Goal: Task Accomplishment & Management: Manage account settings

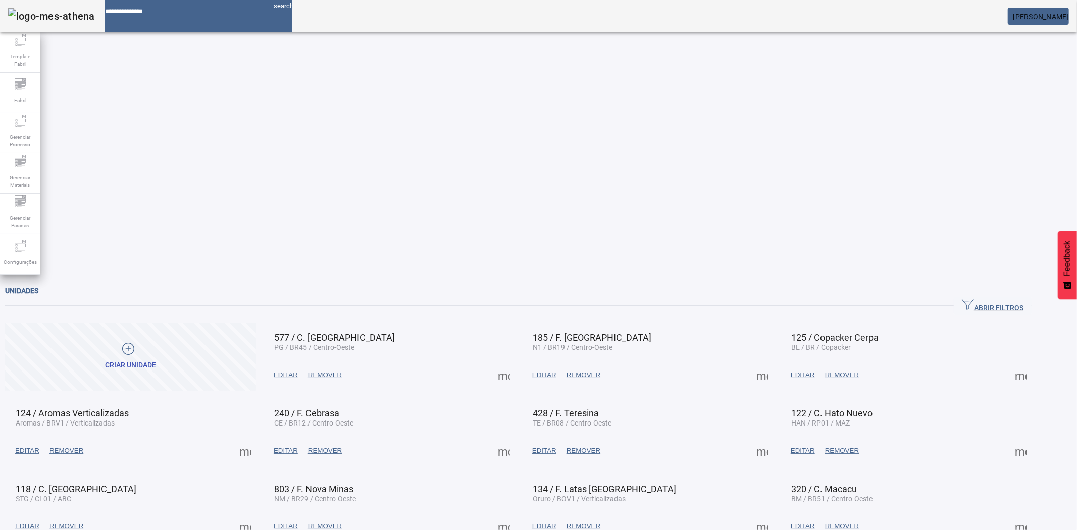
click at [1008, 285] on div "Unidades" at bounding box center [518, 291] width 1027 height 12
click at [1006, 285] on div "Unidades" at bounding box center [518, 291] width 1027 height 12
click at [1003, 294] on span "button" at bounding box center [993, 306] width 78 height 24
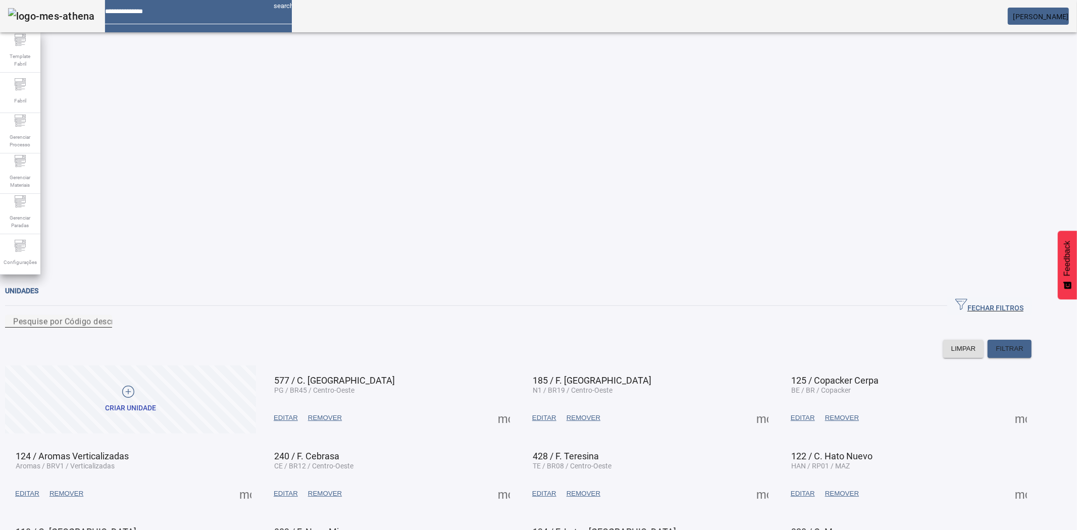
click at [104, 316] on input "Pesquise por Código descrição ou sigla" at bounding box center [58, 322] width 91 height 12
type input "**"
click at [775, 482] on span at bounding box center [762, 494] width 24 height 24
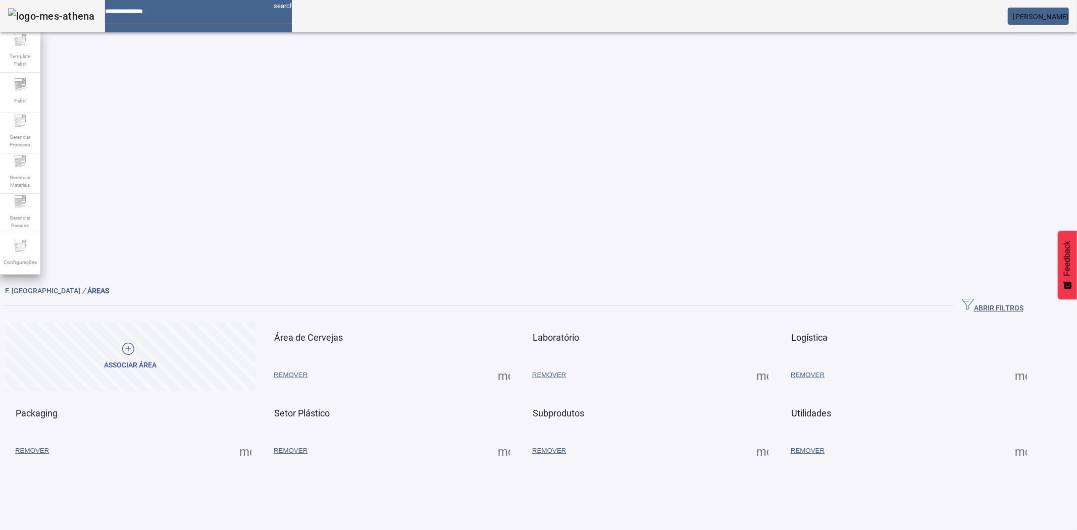
click at [516, 363] on span at bounding box center [504, 375] width 24 height 24
drag, startPoint x: 569, startPoint y: 159, endPoint x: 542, endPoint y: 248, distance: 93.5
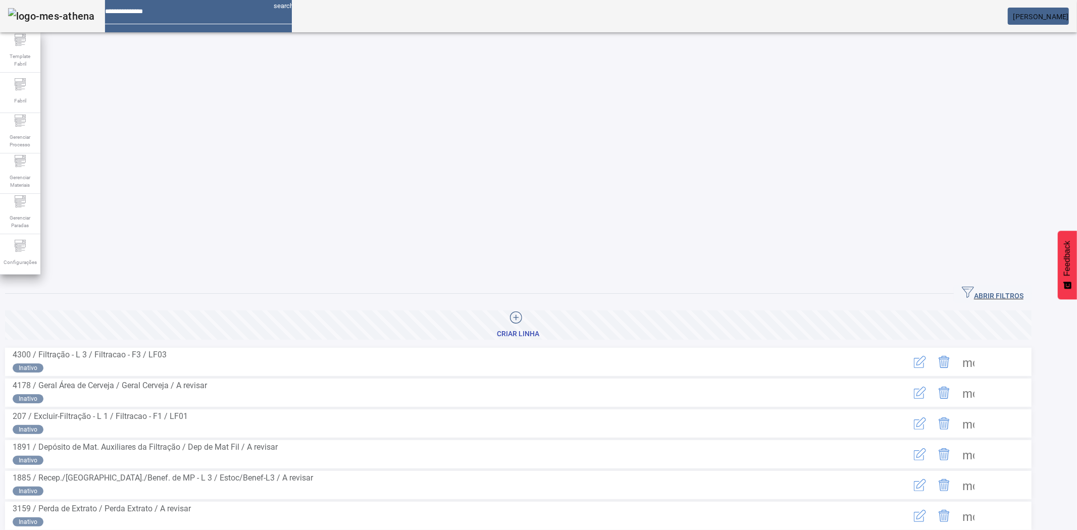
click at [985, 280] on div "ABRIR FILTROS Pesquise por Código, descrição, descrição abreviada ou descrição …" at bounding box center [518, 526] width 1037 height 493
click at [974, 286] on icon "button" at bounding box center [968, 292] width 12 height 12
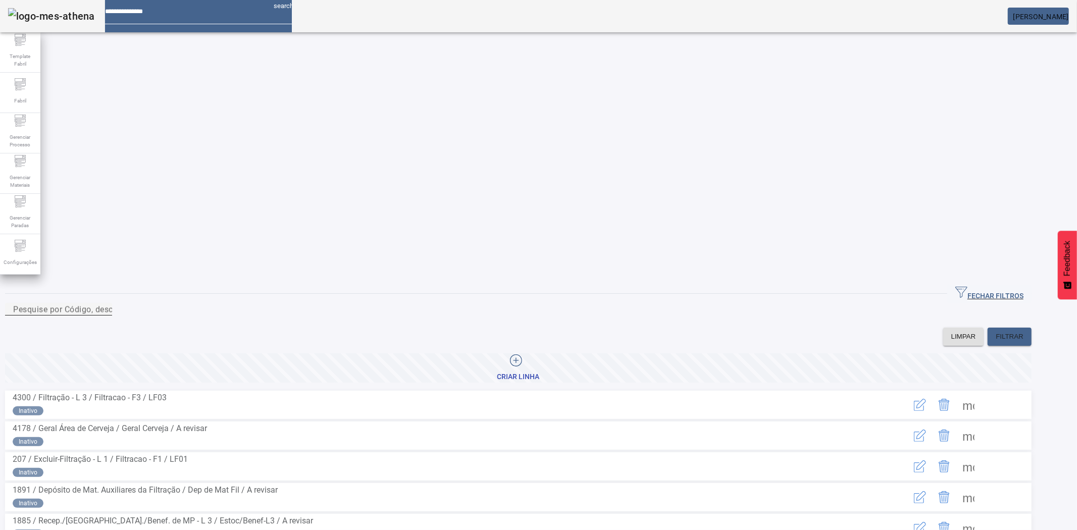
click at [104, 304] on input "Pesquise por Código, descrição, descrição abreviada ou descrição SAP" at bounding box center [58, 310] width 91 height 12
type input "*****"
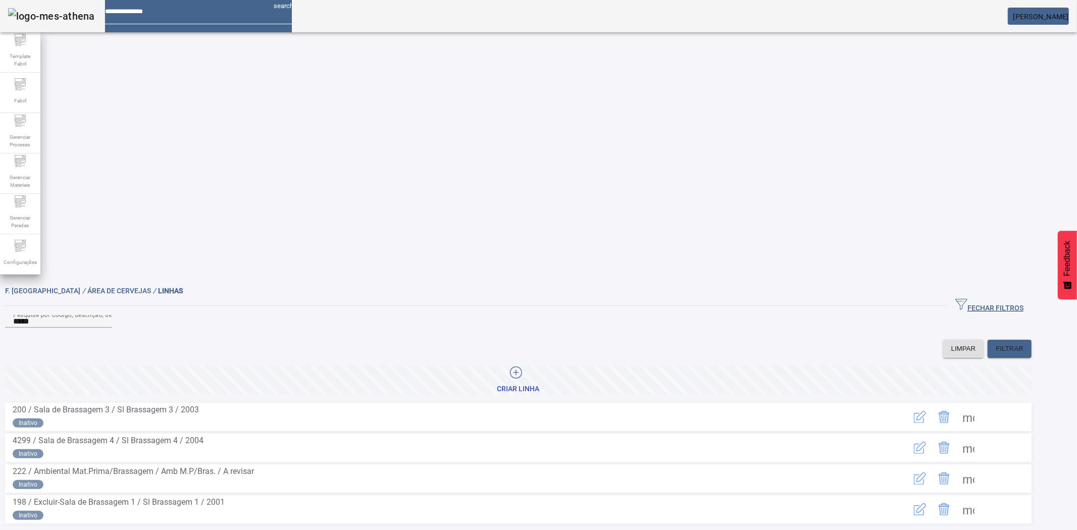
click at [981, 497] on span at bounding box center [968, 509] width 24 height 24
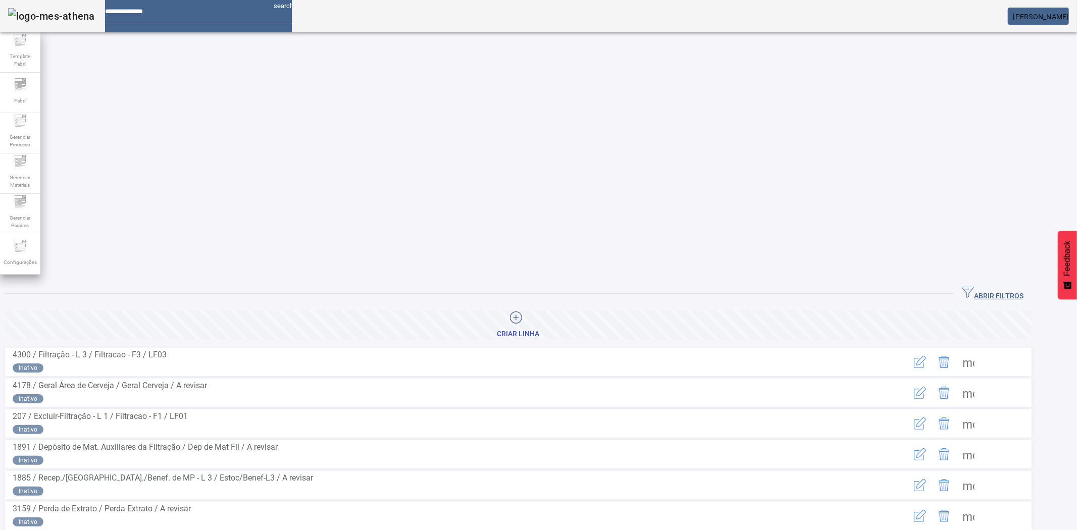
click at [978, 282] on span "button" at bounding box center [993, 294] width 78 height 24
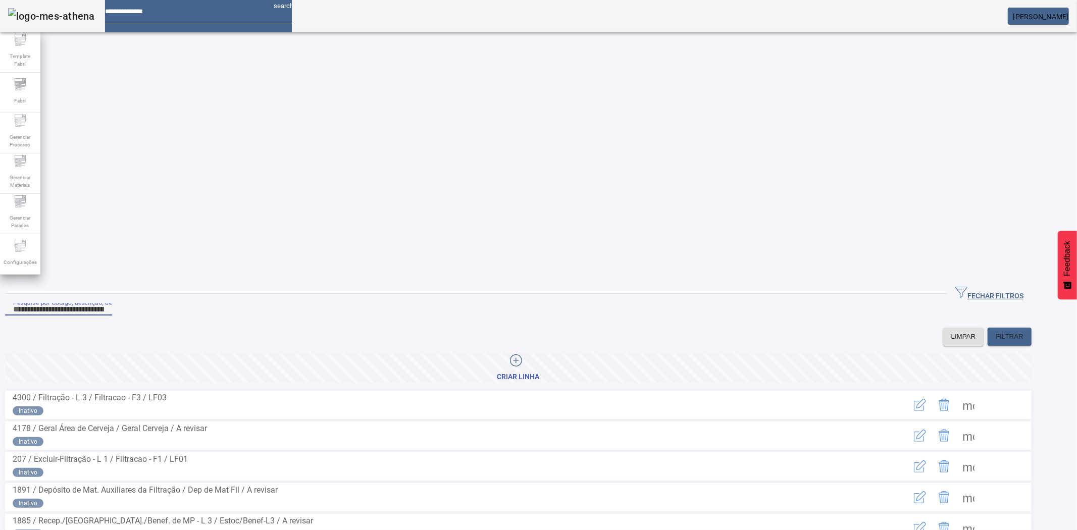
click at [104, 304] on input "Pesquise por Código, descrição, descrição abreviada ou descrição SAP" at bounding box center [58, 310] width 91 height 12
type input "*****"
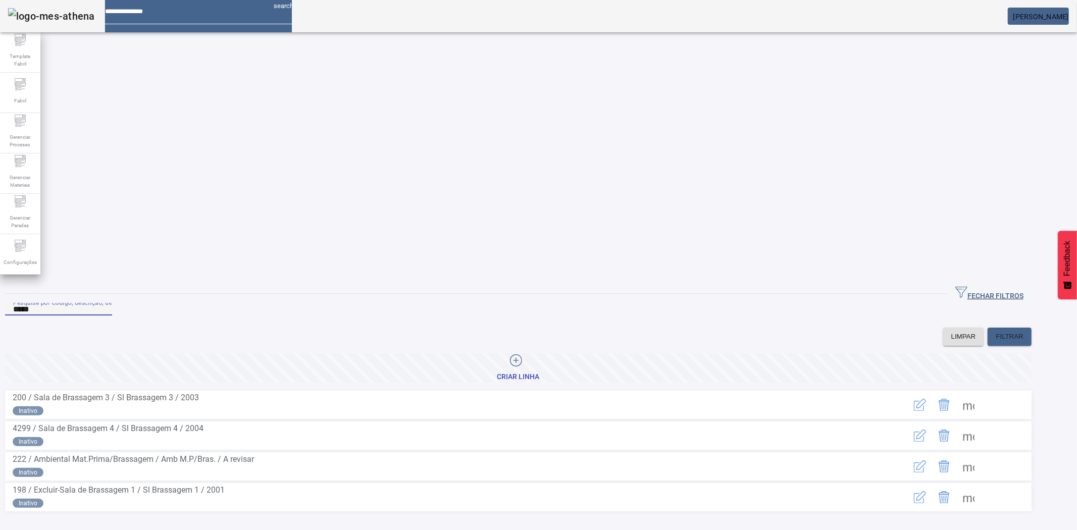
click at [981, 393] on span at bounding box center [968, 405] width 24 height 24
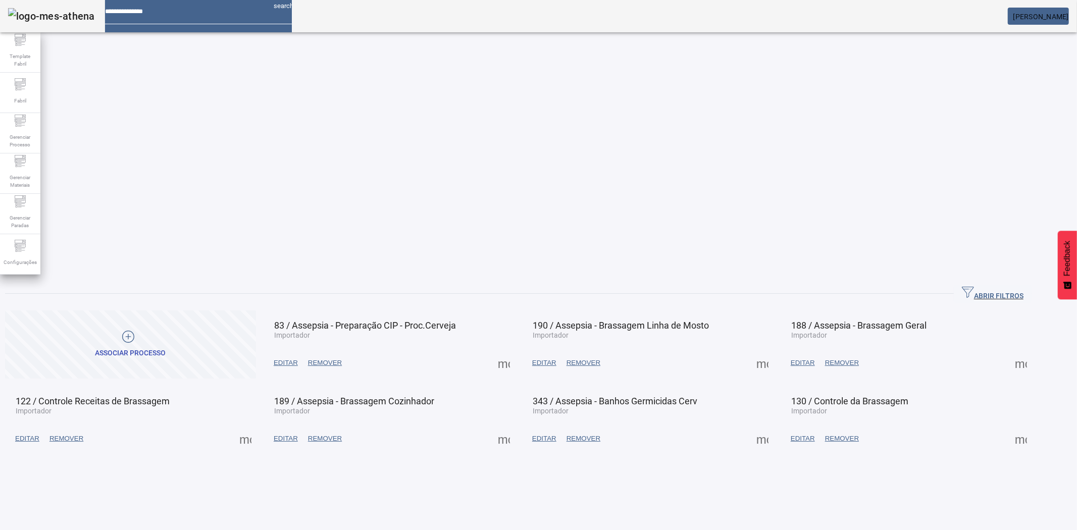
click at [298, 358] on span "EDITAR" at bounding box center [286, 363] width 24 height 10
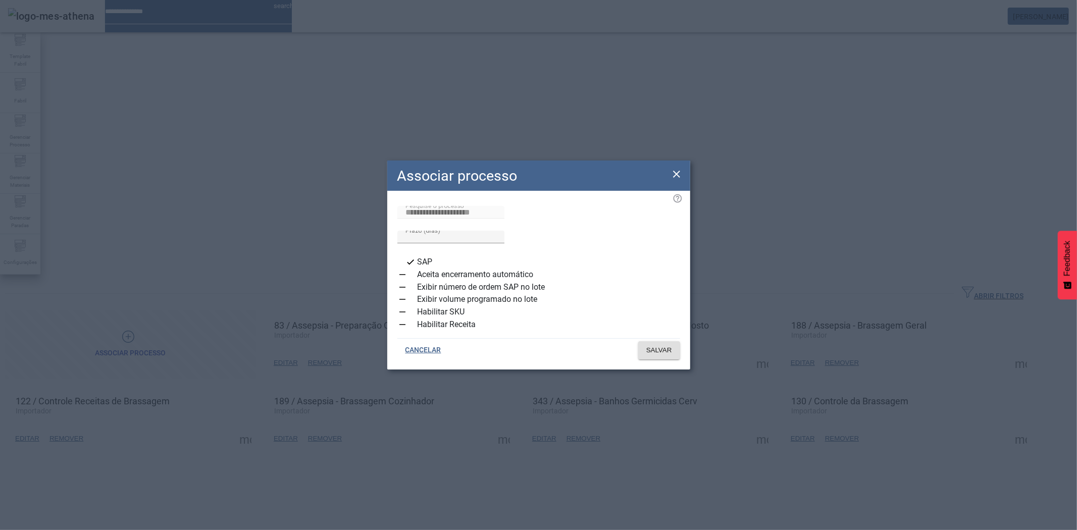
click at [407, 326] on div "button" at bounding box center [402, 325] width 20 height 20
click at [640, 338] on span at bounding box center [659, 350] width 42 height 24
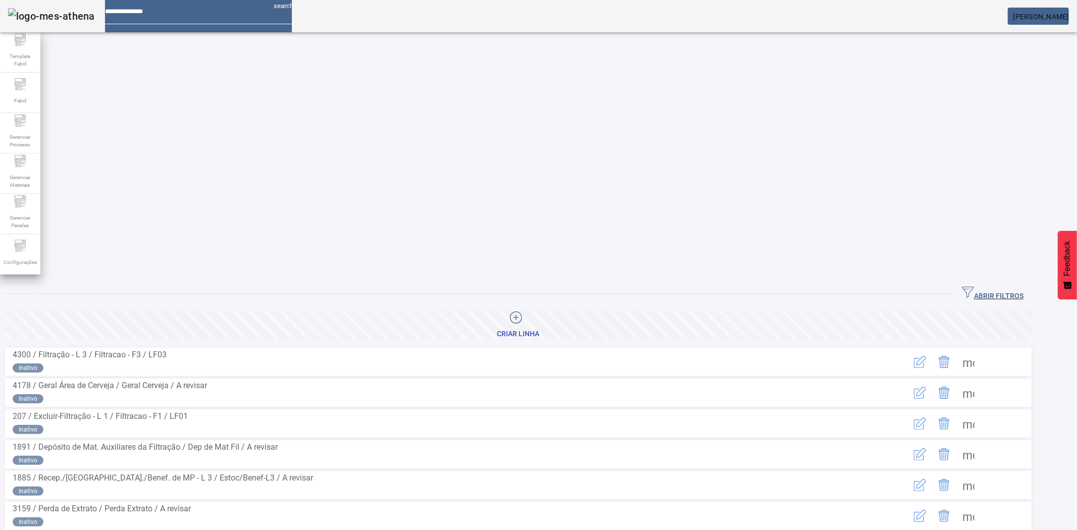
click at [968, 313] on span at bounding box center [518, 325] width 1027 height 24
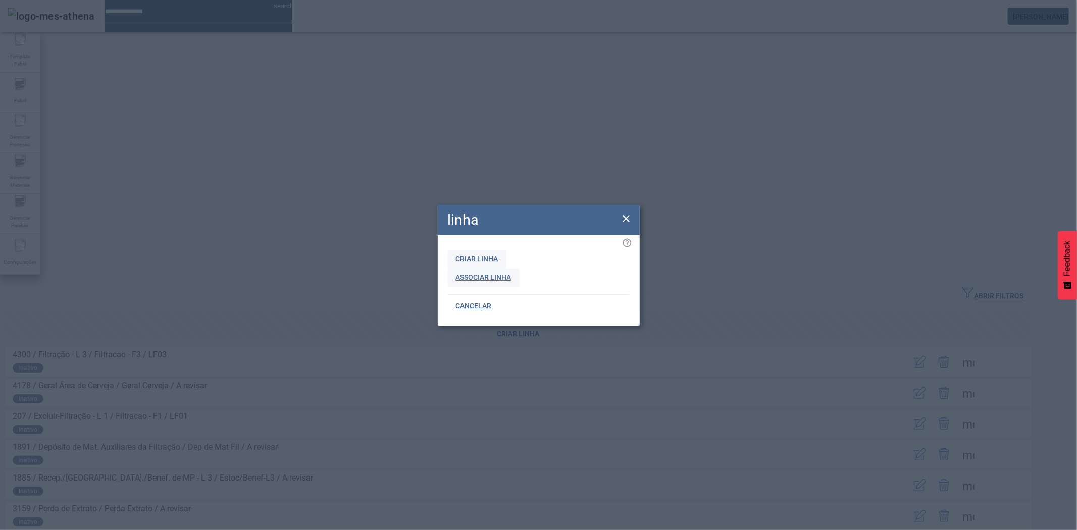
click at [624, 224] on icon at bounding box center [626, 219] width 12 height 12
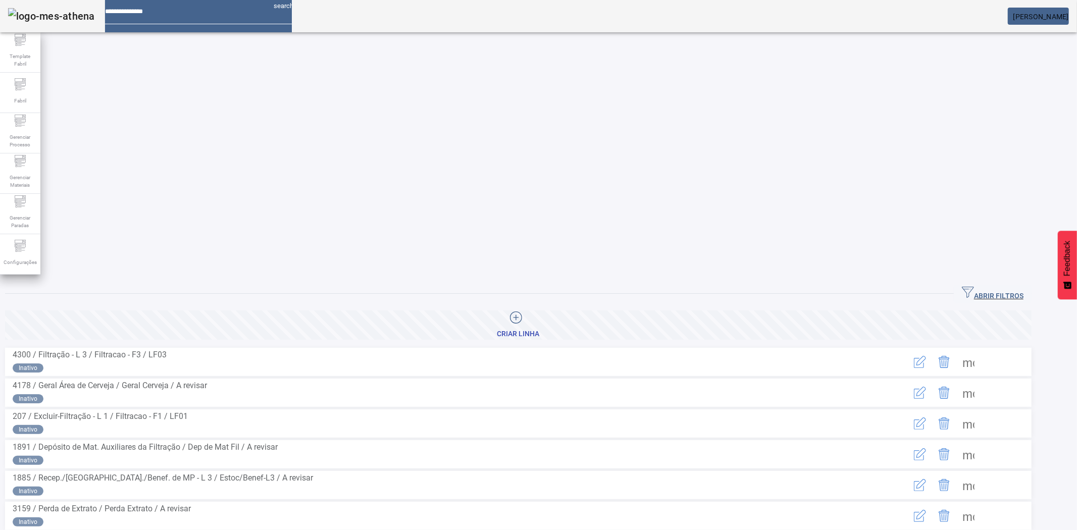
click at [1012, 286] on span "ABRIR FILTROS" at bounding box center [993, 293] width 62 height 15
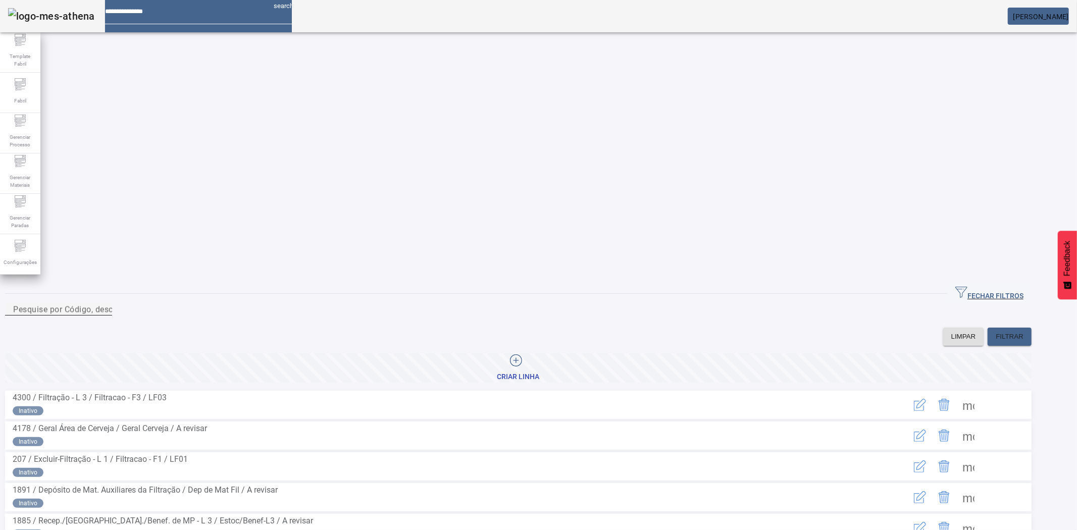
click at [250, 305] on mat-label "Pesquise por Código, descrição, descrição abreviada ou descrição SAP" at bounding box center [147, 310] width 268 height 10
click at [104, 304] on input "Pesquise por Código, descrição, descrição abreviada ou descrição SAP" at bounding box center [58, 310] width 91 height 12
type input "*****"
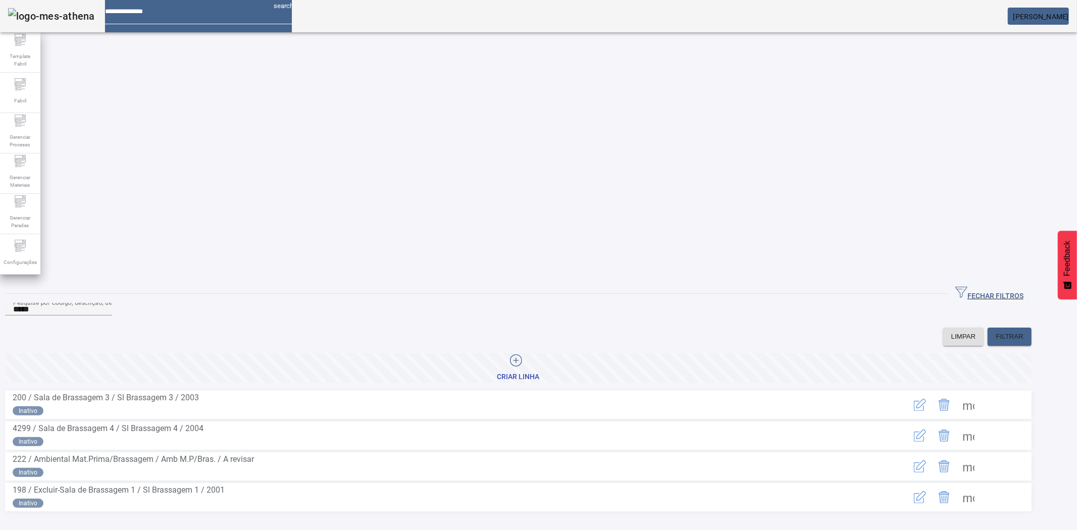
click at [981, 393] on span at bounding box center [968, 405] width 24 height 24
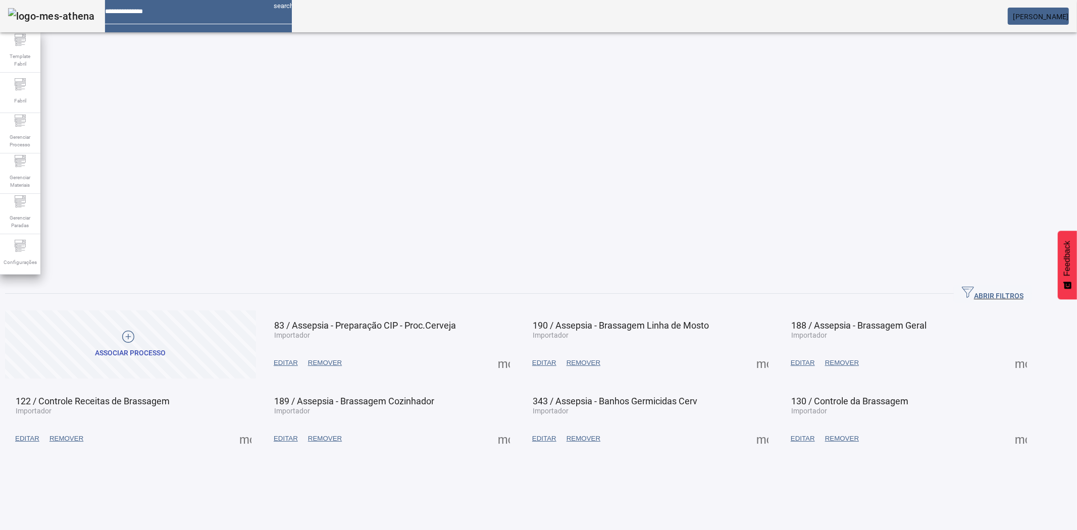
click at [815, 434] on span "EDITAR" at bounding box center [803, 439] width 24 height 10
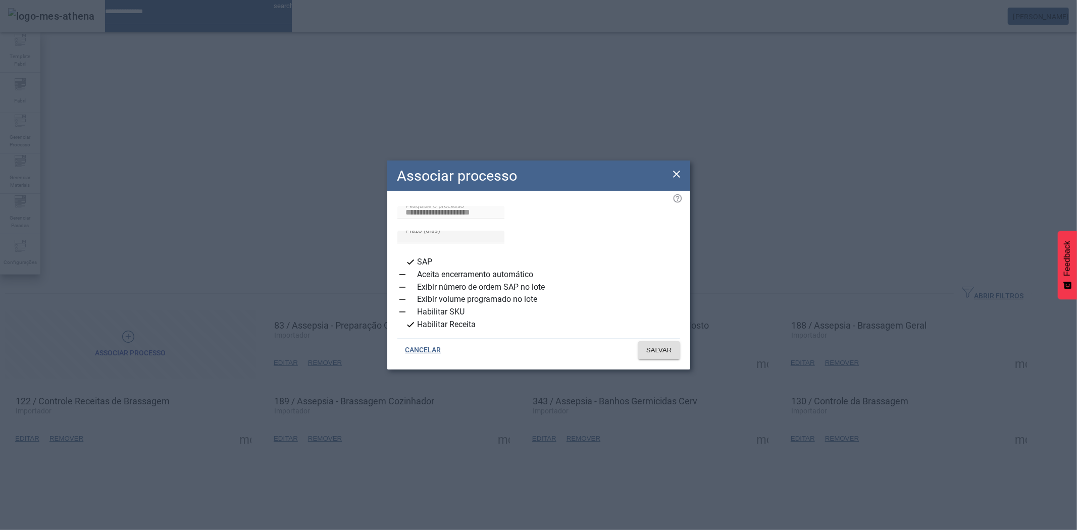
click at [677, 182] on div "Associar processo" at bounding box center [538, 176] width 303 height 30
click at [675, 177] on icon at bounding box center [677, 174] width 12 height 12
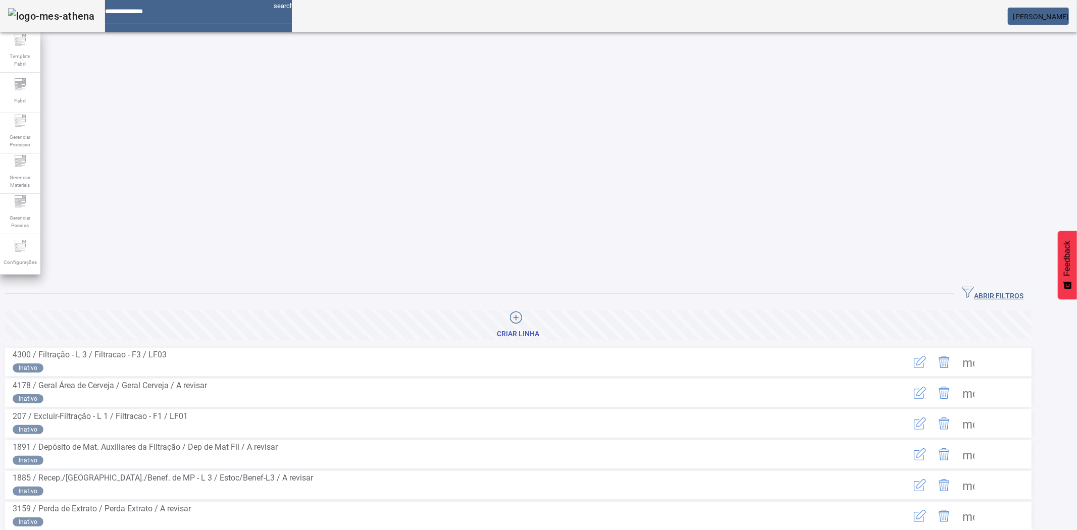
click at [976, 282] on span "button" at bounding box center [993, 294] width 78 height 24
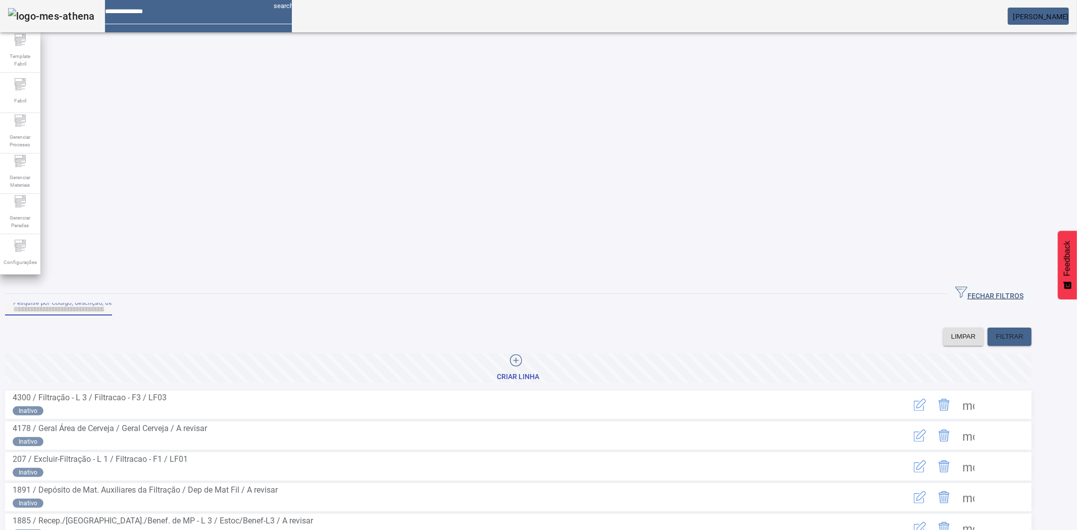
drag, startPoint x: 585, startPoint y: 83, endPoint x: 572, endPoint y: 80, distance: 13.5
click at [104, 304] on input "Pesquise por Código, descrição, descrição abreviada ou descrição SAP" at bounding box center [58, 310] width 91 height 12
type input "*****"
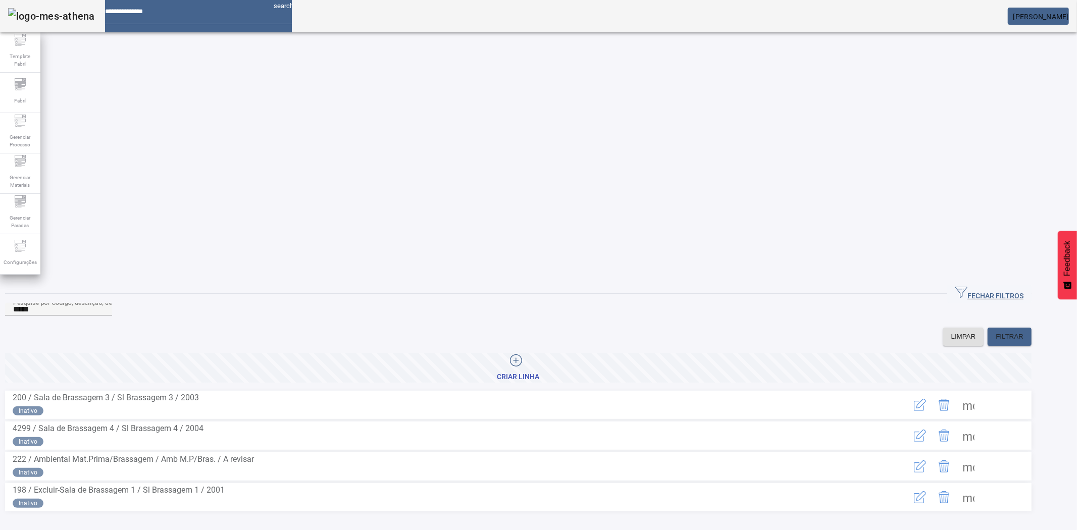
click at [981, 424] on span at bounding box center [968, 436] width 24 height 24
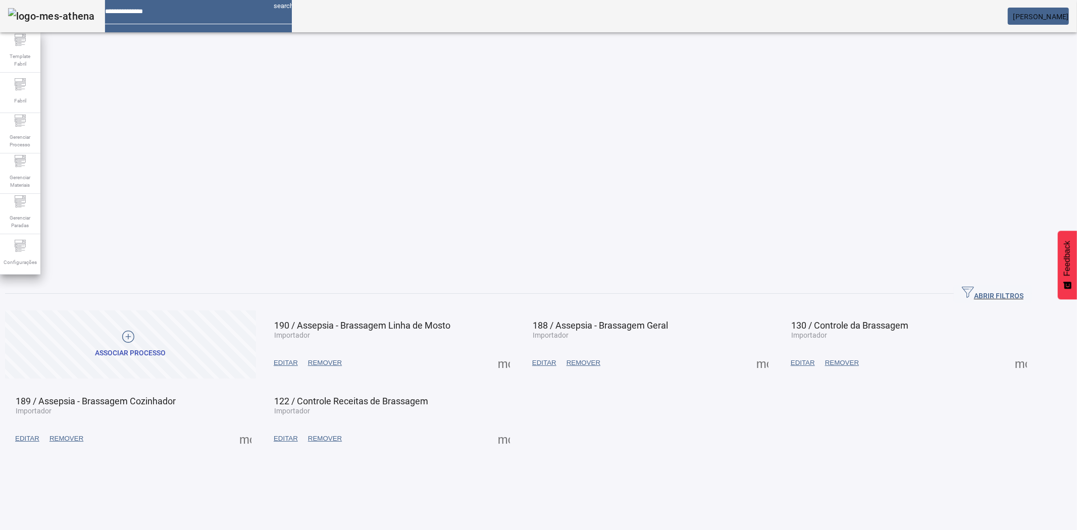
click at [298, 358] on span "EDITAR" at bounding box center [286, 363] width 24 height 10
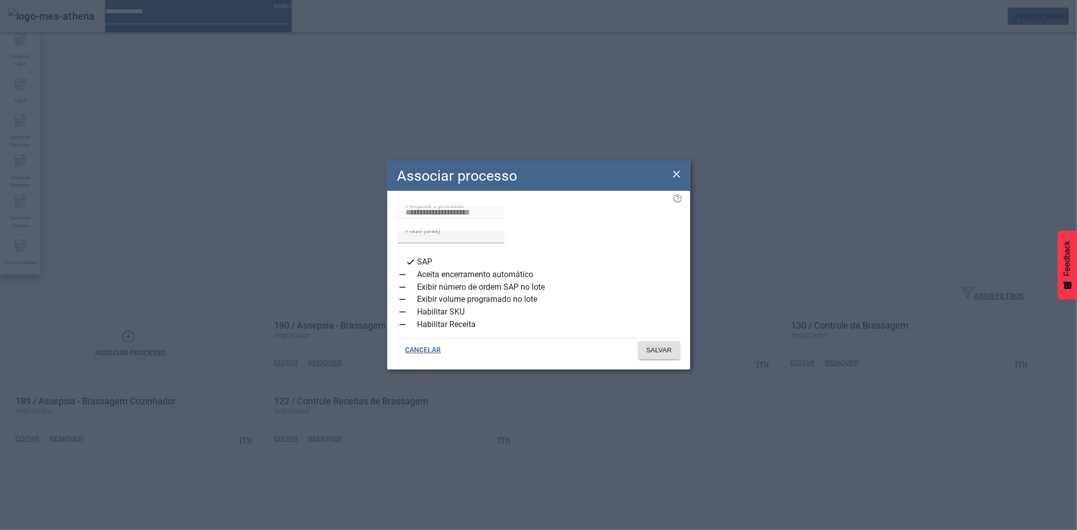
click at [407, 325] on icon "button" at bounding box center [402, 324] width 9 height 9
click at [665, 356] on span at bounding box center [659, 350] width 42 height 24
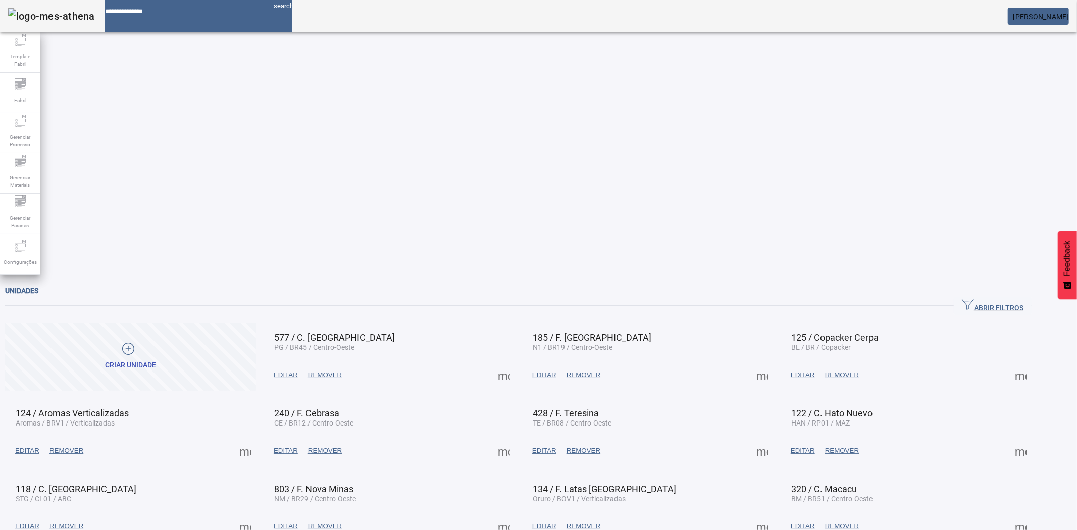
click at [1014, 285] on div "Unidades" at bounding box center [518, 291] width 1027 height 12
click at [996, 298] on span "ABRIR FILTROS" at bounding box center [993, 305] width 62 height 15
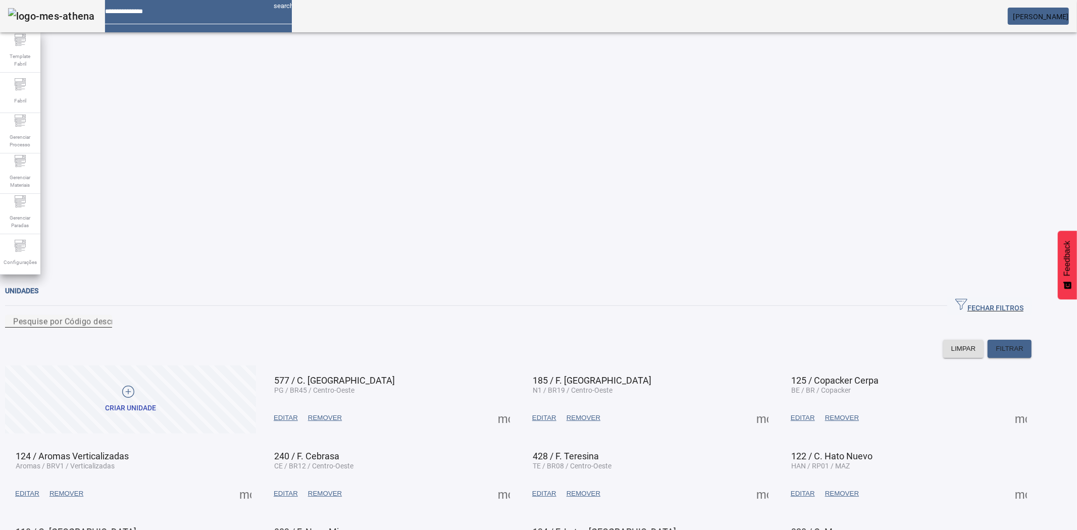
click at [104, 315] on div "Pesquise por Código descrição ou sigla" at bounding box center [58, 321] width 91 height 13
type input "******"
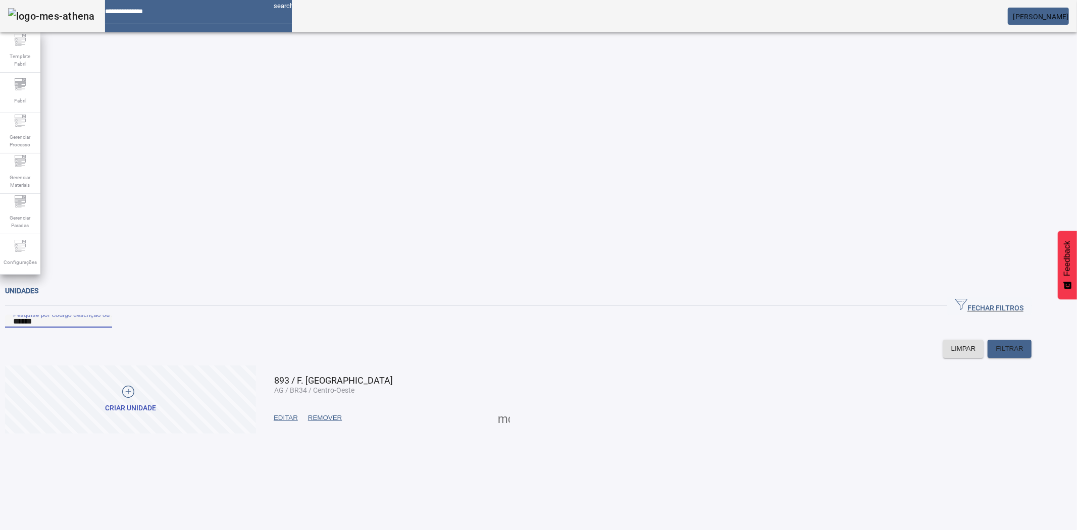
click at [516, 406] on span at bounding box center [504, 418] width 24 height 24
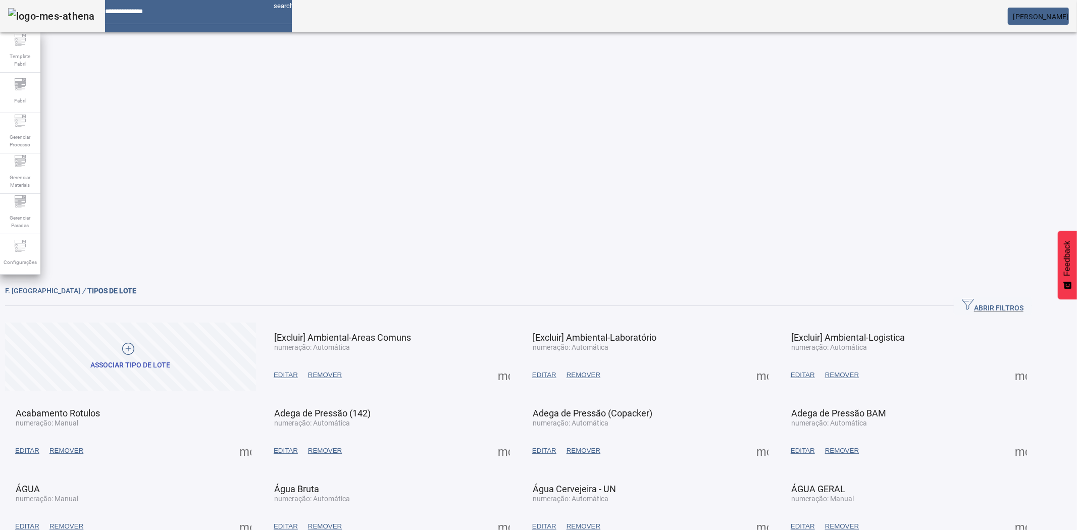
click at [1024, 294] on span "button" at bounding box center [993, 306] width 78 height 24
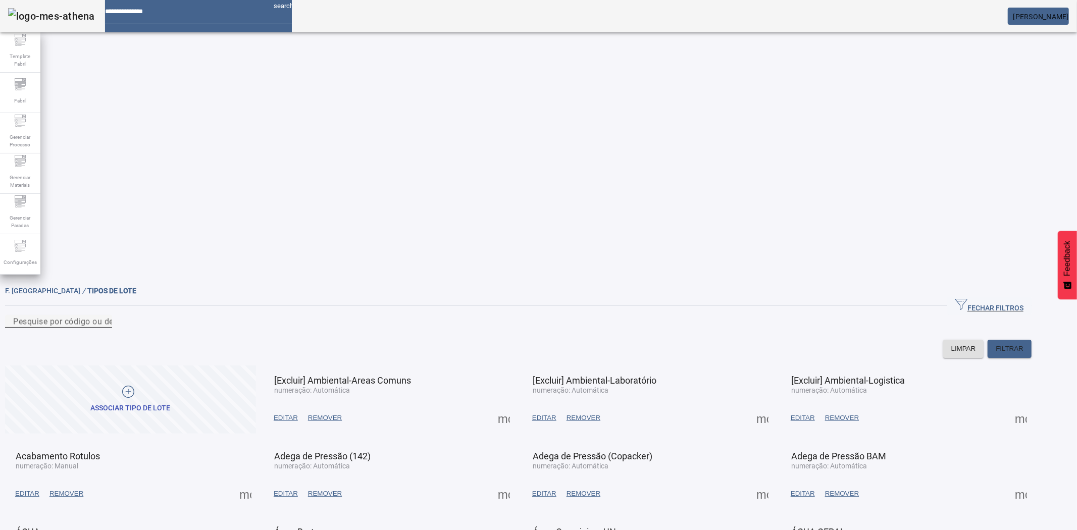
click at [104, 316] on input "Pesquise por código ou descrição" at bounding box center [58, 322] width 91 height 12
type input "******"
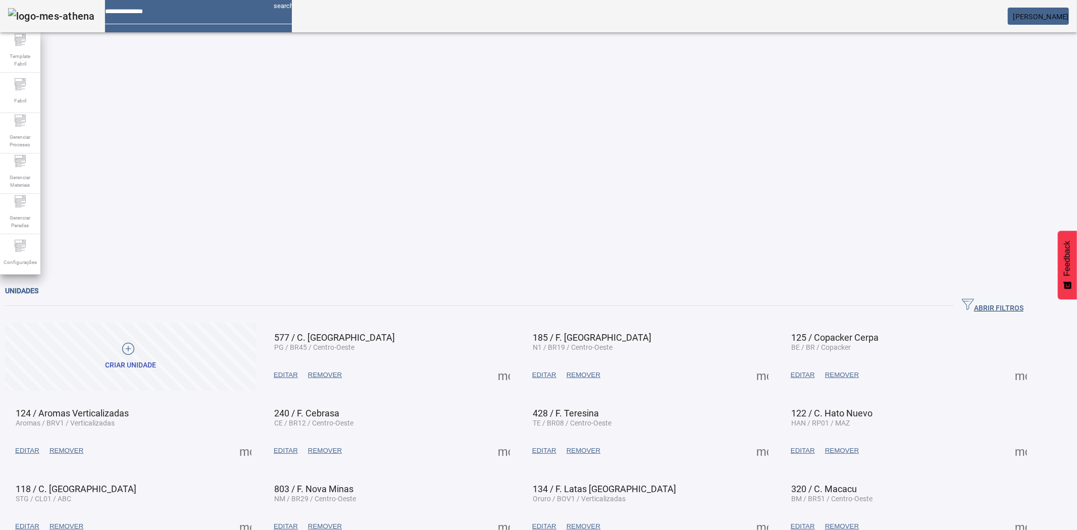
click at [1012, 298] on span "ABRIR FILTROS" at bounding box center [993, 305] width 62 height 15
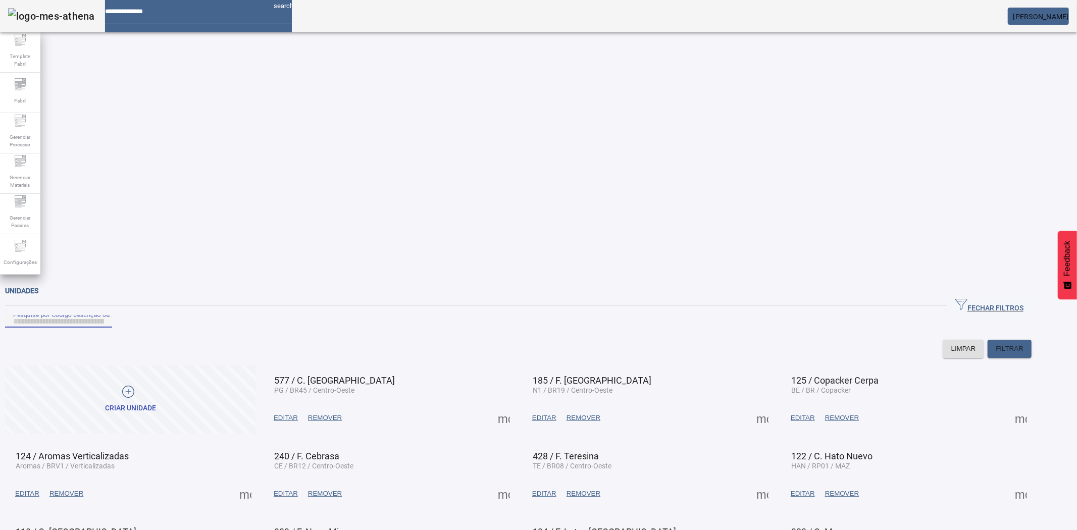
click at [104, 316] on input "Pesquise por Código descrição ou sigla" at bounding box center [58, 322] width 91 height 12
type input "*****"
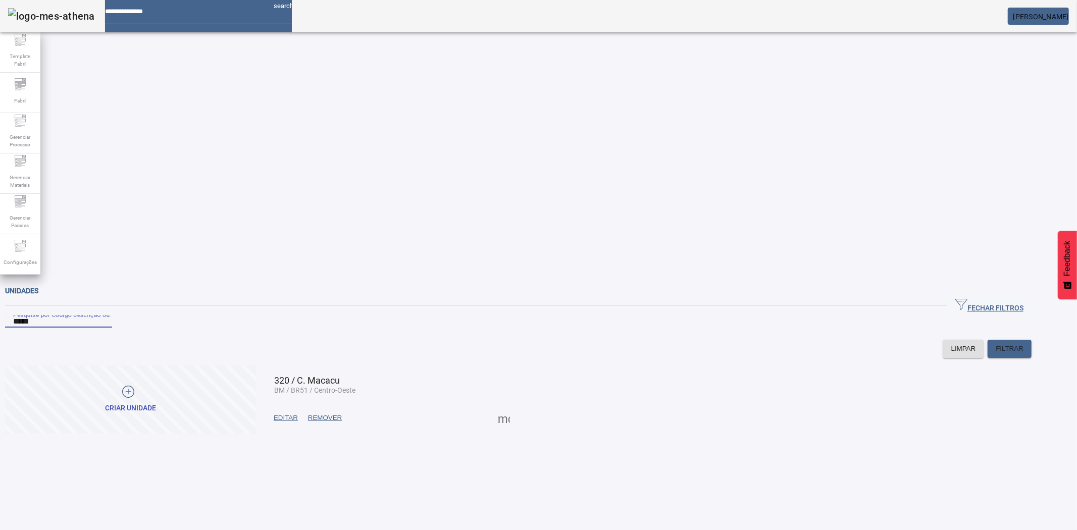
click at [516, 406] on span at bounding box center [504, 418] width 24 height 24
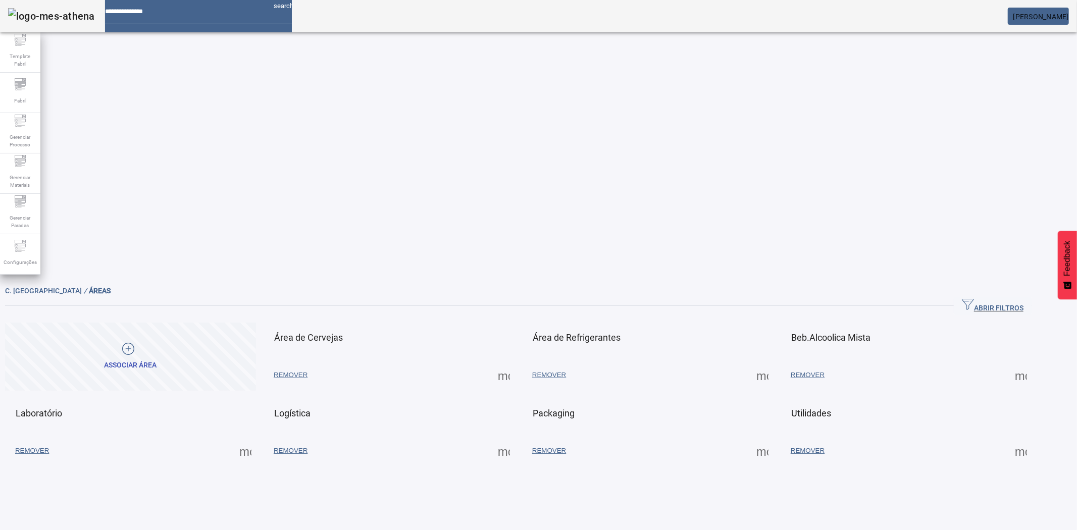
click at [516, 363] on span at bounding box center [504, 375] width 24 height 24
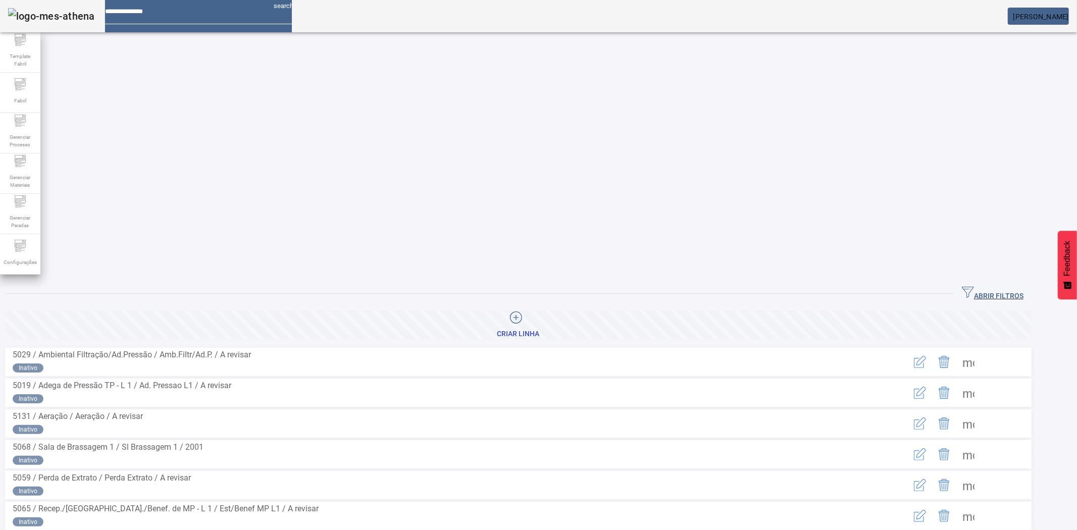
click at [974, 286] on icon "button" at bounding box center [968, 292] width 12 height 12
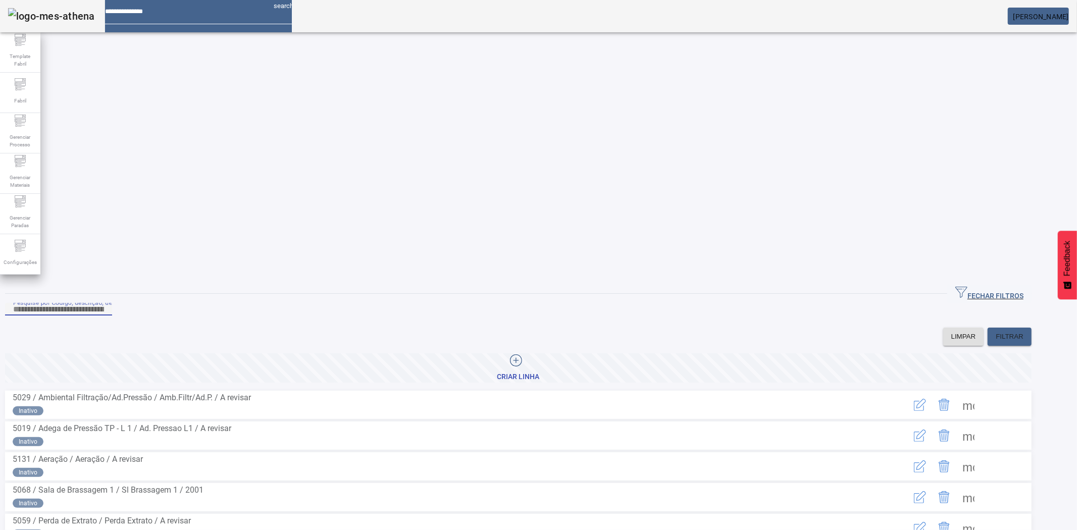
click at [104, 304] on input "Pesquise por Código, descrição, descrição abreviada ou descrição SAP" at bounding box center [58, 310] width 91 height 12
type input "*"
type input "*****"
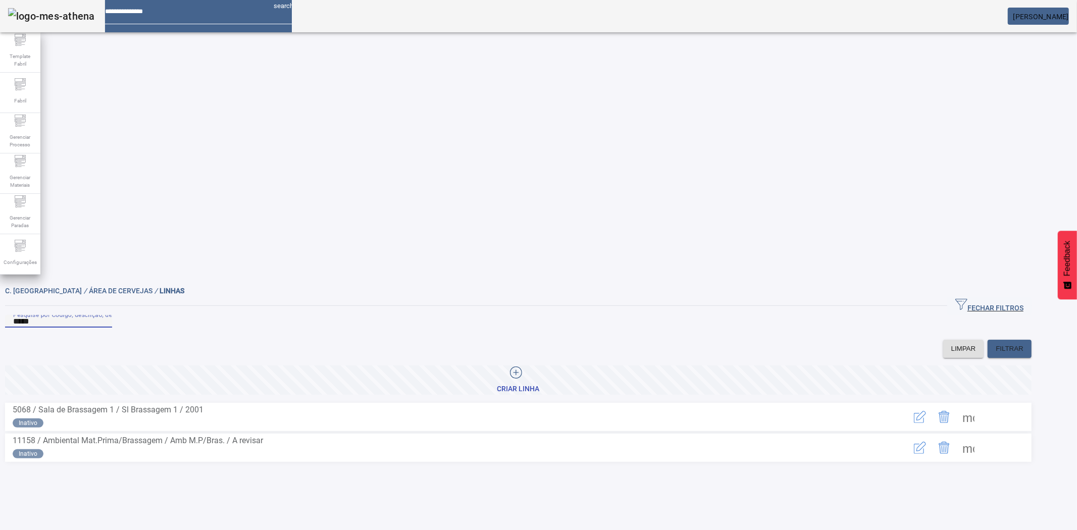
click at [981, 405] on span at bounding box center [968, 417] width 24 height 24
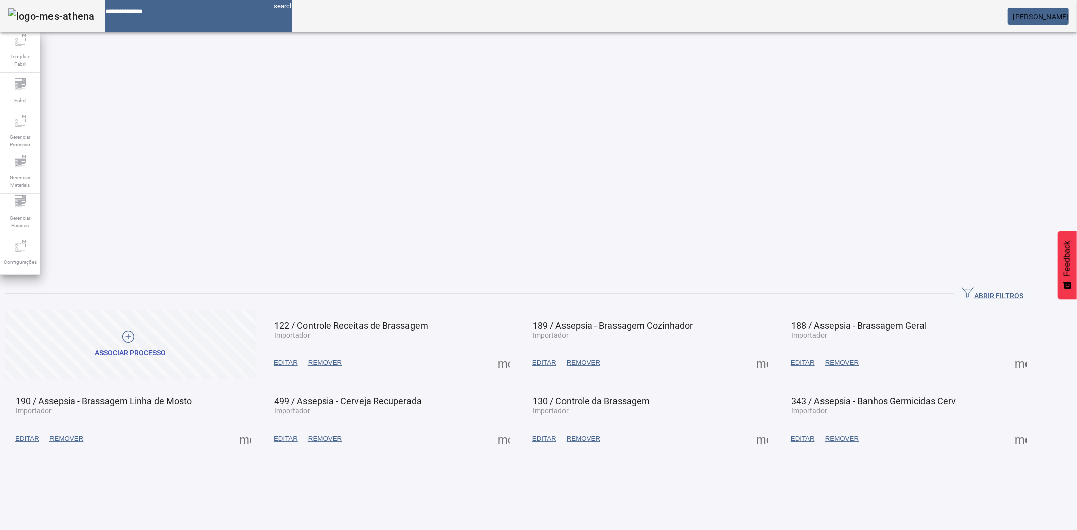
click at [298, 358] on span "EDITAR" at bounding box center [286, 363] width 24 height 10
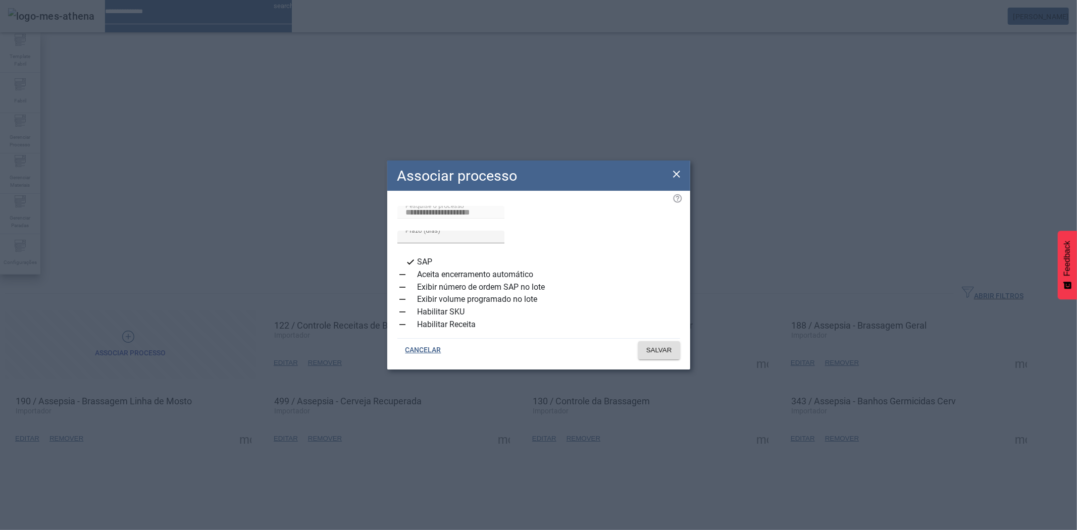
click at [411, 325] on div "button" at bounding box center [402, 325] width 20 height 20
click at [663, 350] on span "SALVAR" at bounding box center [659, 350] width 26 height 10
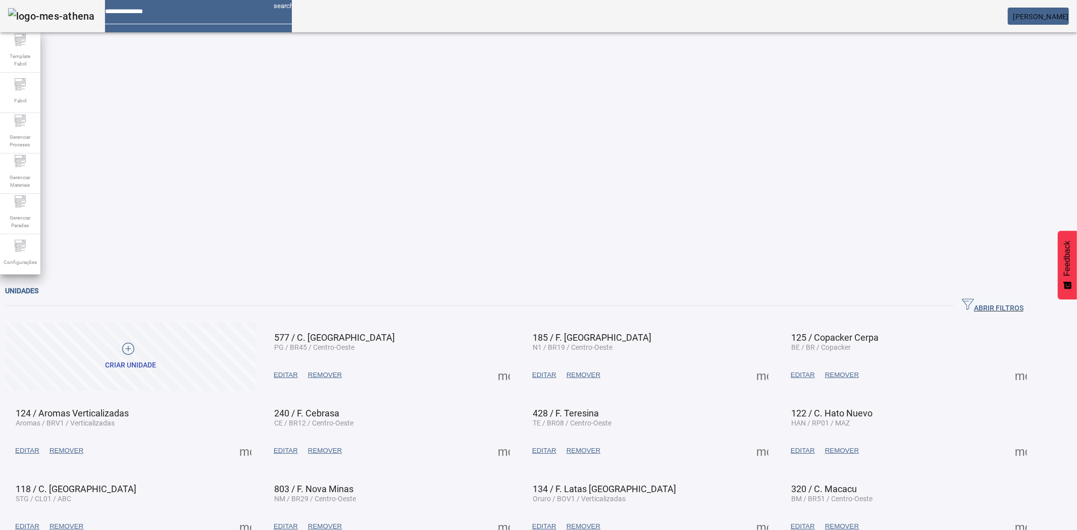
click at [990, 294] on span "button" at bounding box center [993, 306] width 78 height 24
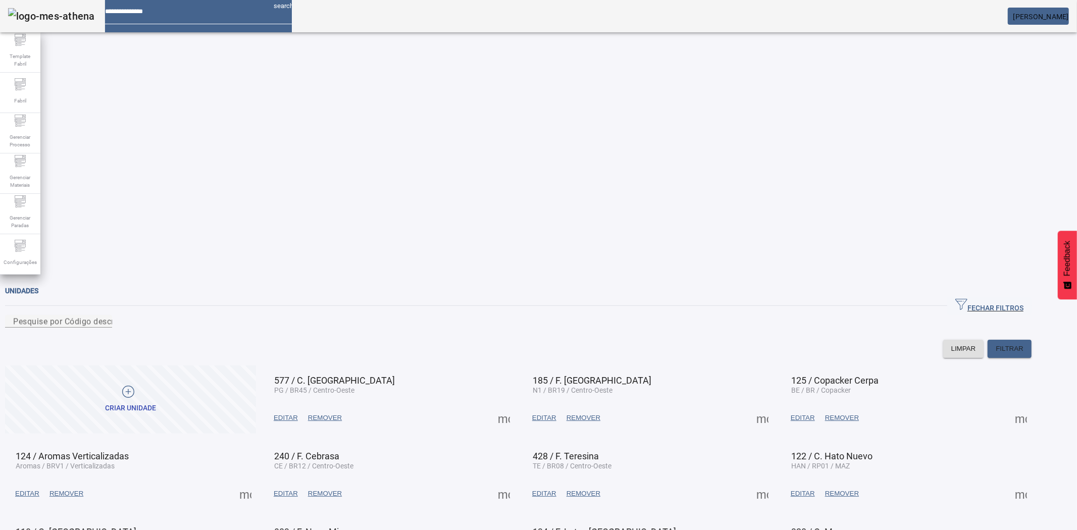
click at [516, 406] on span at bounding box center [504, 418] width 24 height 24
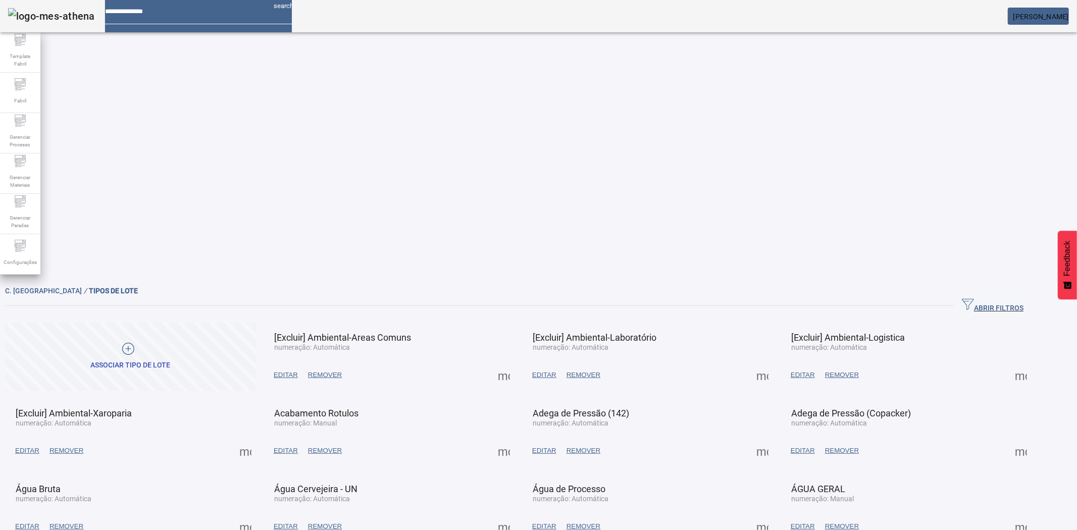
click at [999, 294] on span "button" at bounding box center [993, 306] width 78 height 24
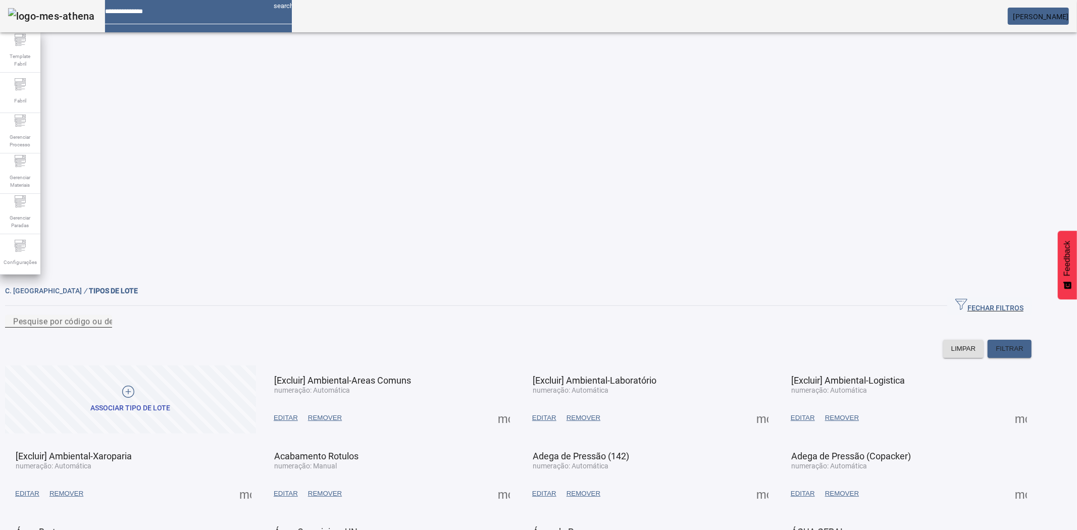
drag, startPoint x: 381, startPoint y: 79, endPoint x: 375, endPoint y: 82, distance: 7.0
click at [104, 315] on div "Pesquise por código ou descrição" at bounding box center [58, 321] width 91 height 13
type input "****"
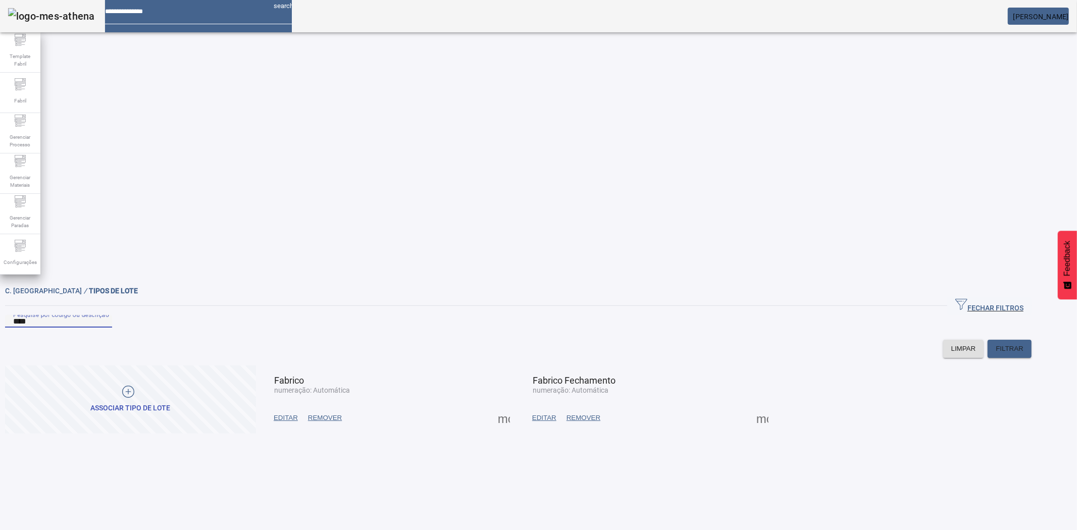
click at [298, 413] on span "EDITAR" at bounding box center [286, 418] width 24 height 10
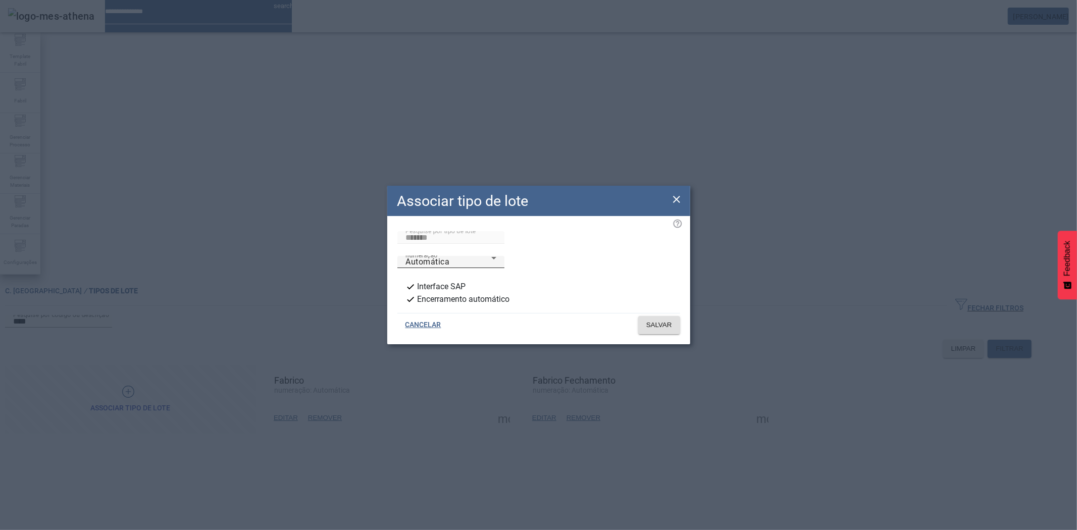
click at [496, 259] on div "numeração Automática" at bounding box center [451, 262] width 91 height 12
click at [656, 325] on span "SALVAR" at bounding box center [659, 325] width 26 height 10
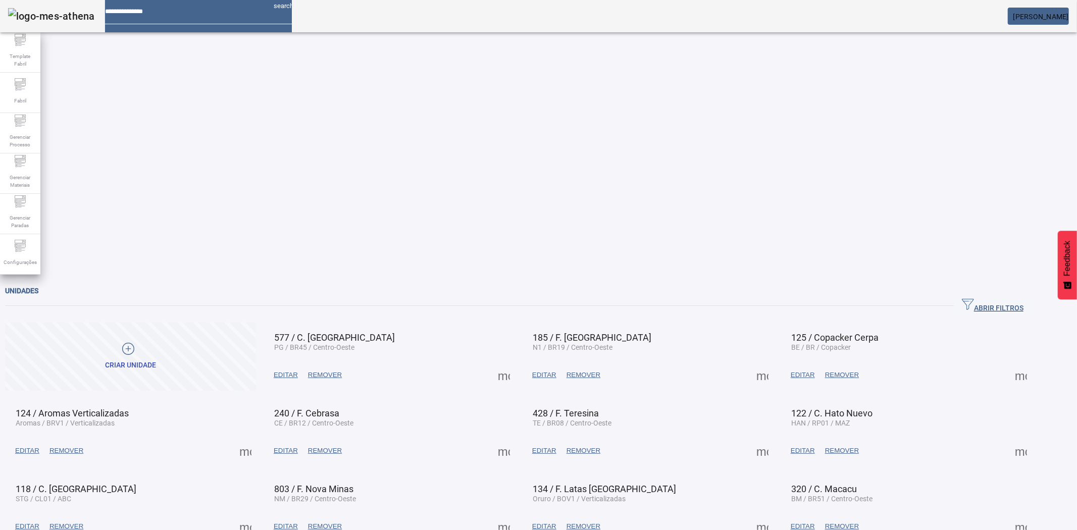
click at [1002, 294] on span "button" at bounding box center [993, 306] width 78 height 24
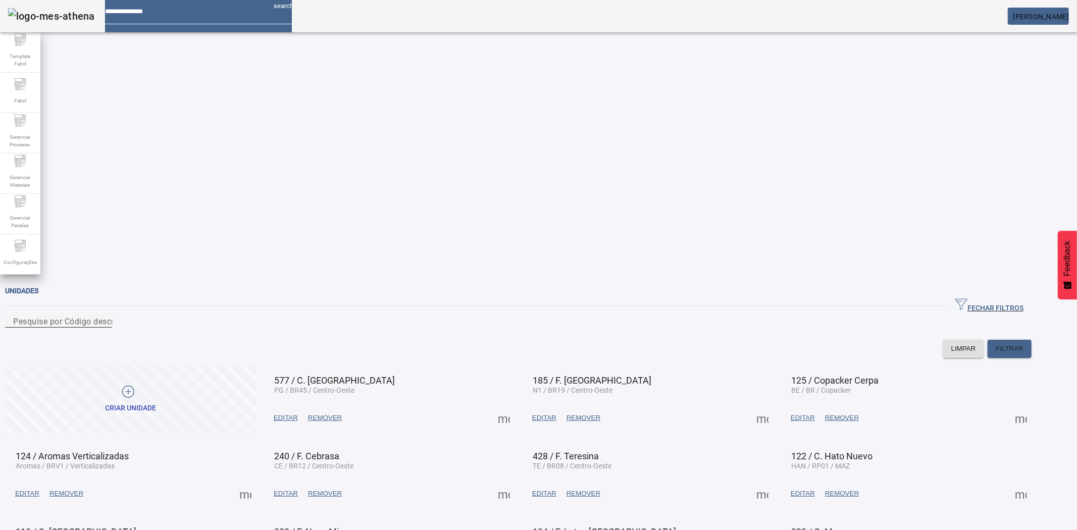
click at [163, 317] on mat-label "Pesquise por Código descrição ou sigla" at bounding box center [87, 322] width 149 height 10
click at [104, 316] on input "Pesquise por Código descrição ou sigla" at bounding box center [58, 322] width 91 height 12
type input "****"
